Goal: Register for event/course

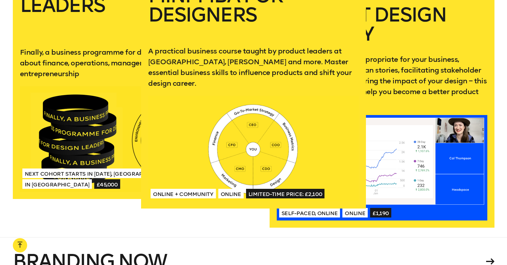
scroll to position [1200, 0]
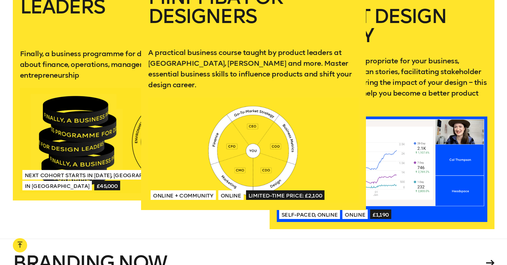
click at [251, 130] on div at bounding box center [253, 149] width 211 height 105
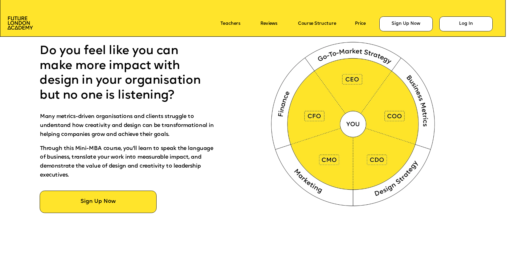
scroll to position [342, 0]
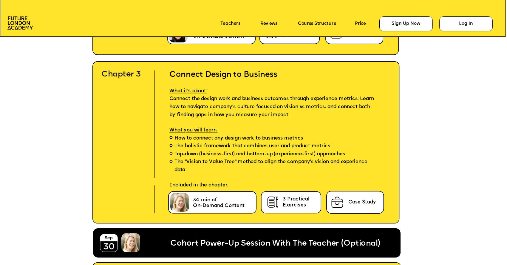
scroll to position [1895, 0]
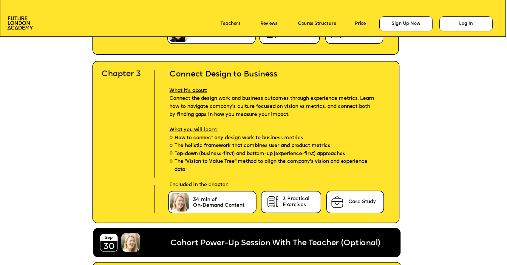
drag, startPoint x: 155, startPoint y: 182, endPoint x: 156, endPoint y: 155, distance: 27.2
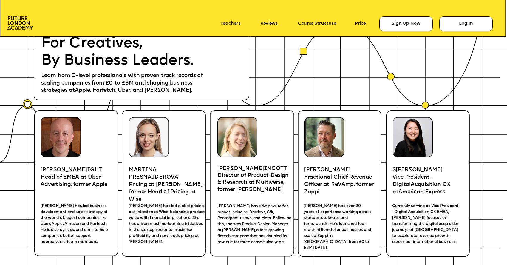
scroll to position [993, 0]
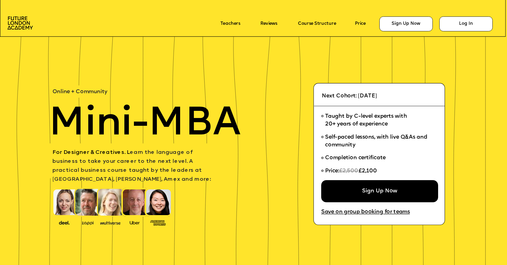
scroll to position [44, 0]
